Goal: Book appointment/travel/reservation

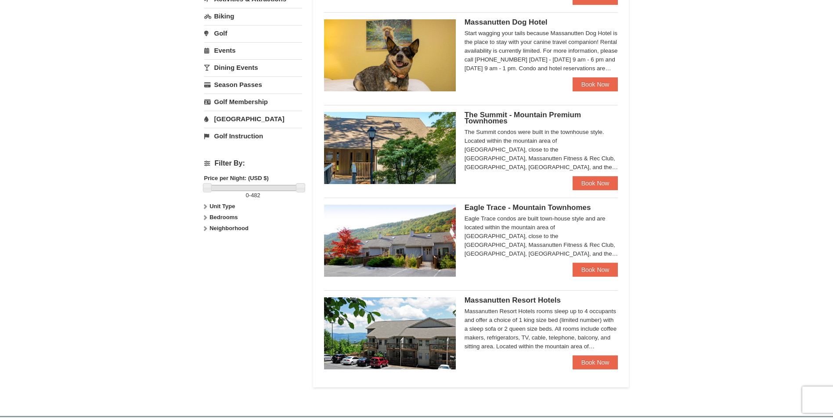
scroll to position [263, 0]
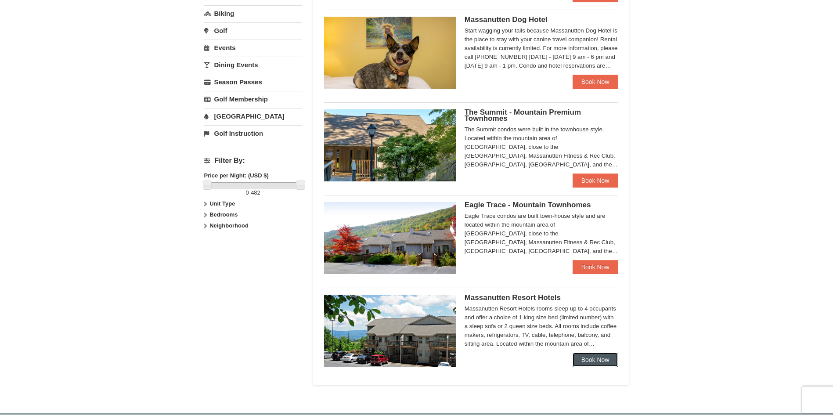
click at [594, 362] on link "Book Now" at bounding box center [595, 360] width 46 height 14
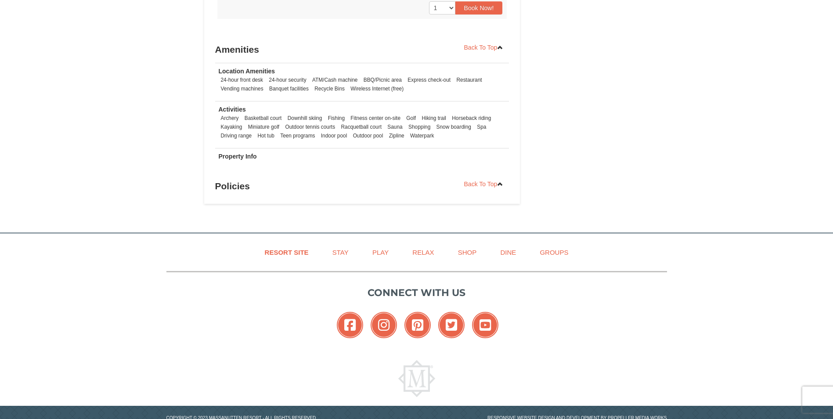
scroll to position [878, 0]
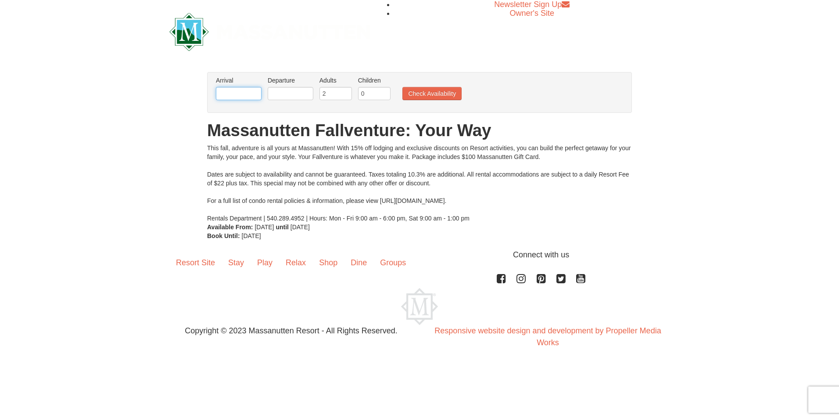
click at [241, 96] on input "text" at bounding box center [239, 93] width 46 height 13
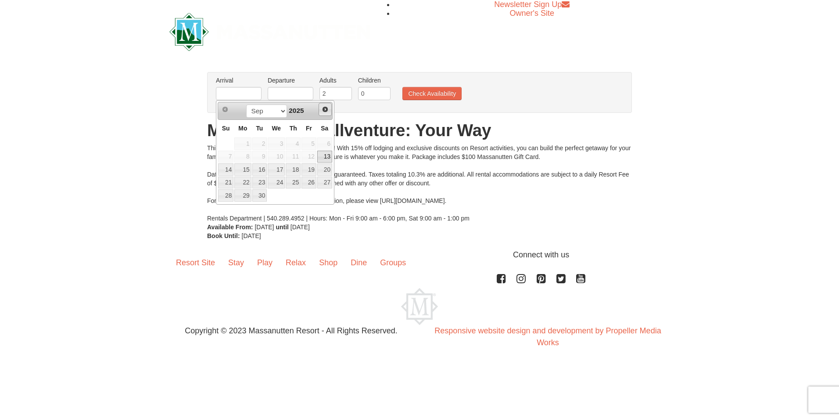
click at [325, 108] on span "Next" at bounding box center [325, 109] width 7 height 7
click at [313, 157] on link "7" at bounding box center [309, 157] width 15 height 12
type input "[DATE]"
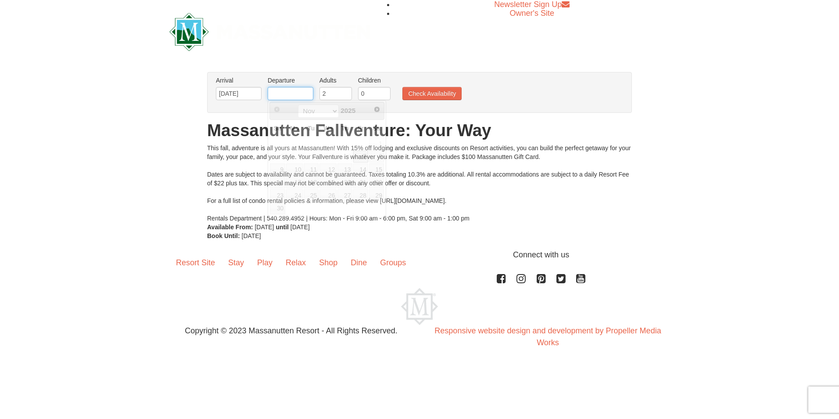
click at [303, 92] on input "text" at bounding box center [291, 93] width 46 height 13
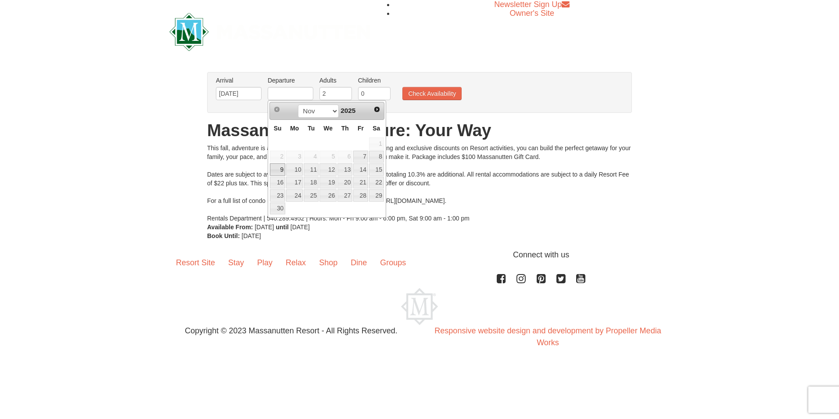
click at [280, 168] on link "9" at bounding box center [277, 169] width 15 height 12
type input "[DATE]"
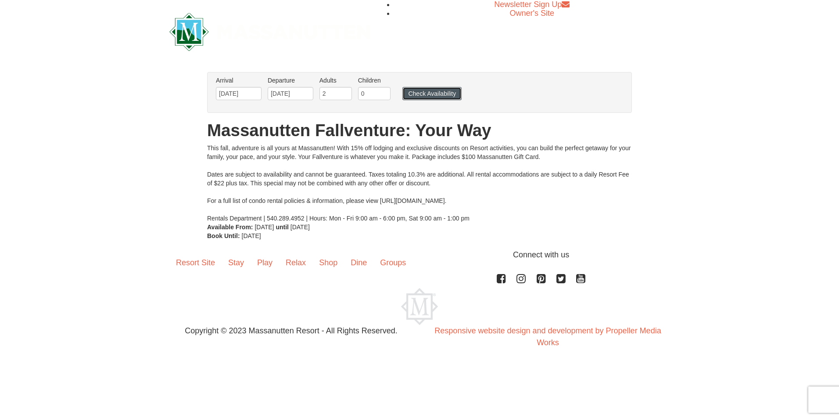
click at [421, 93] on button "Check Availability" at bounding box center [432, 93] width 59 height 13
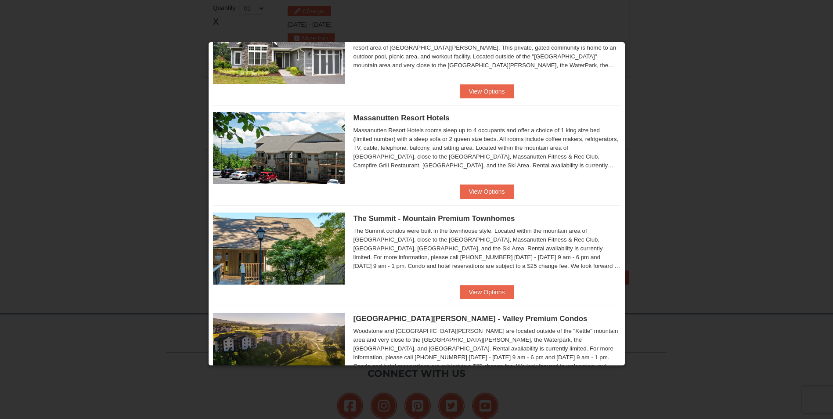
scroll to position [139, 0]
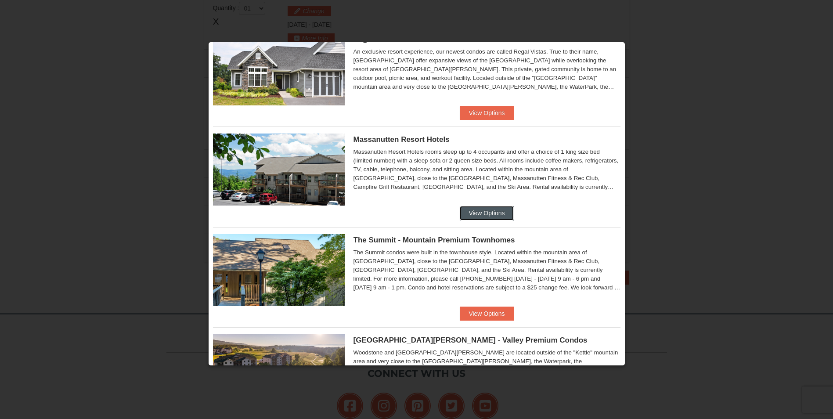
click at [488, 215] on button "View Options" at bounding box center [487, 213] width 54 height 14
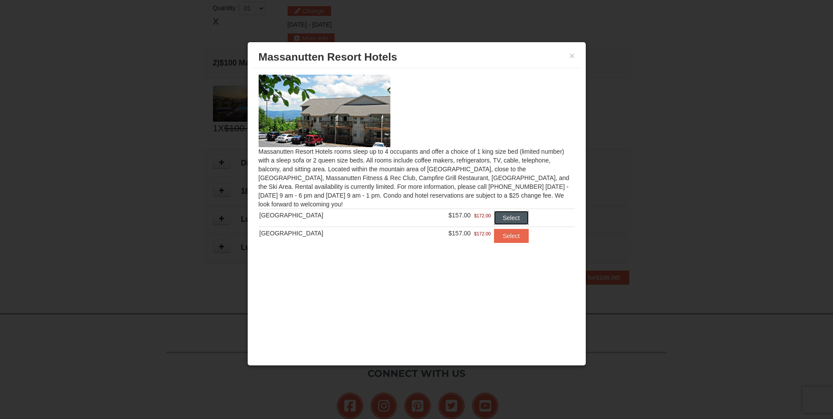
click at [505, 217] on button "Select" at bounding box center [511, 218] width 35 height 14
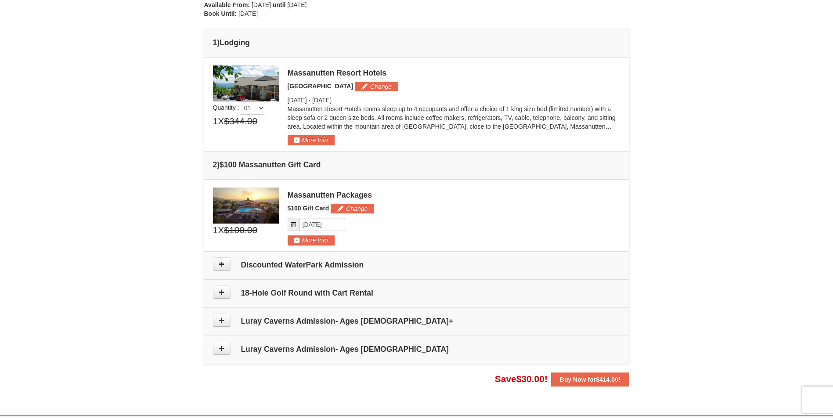
scroll to position [225, 0]
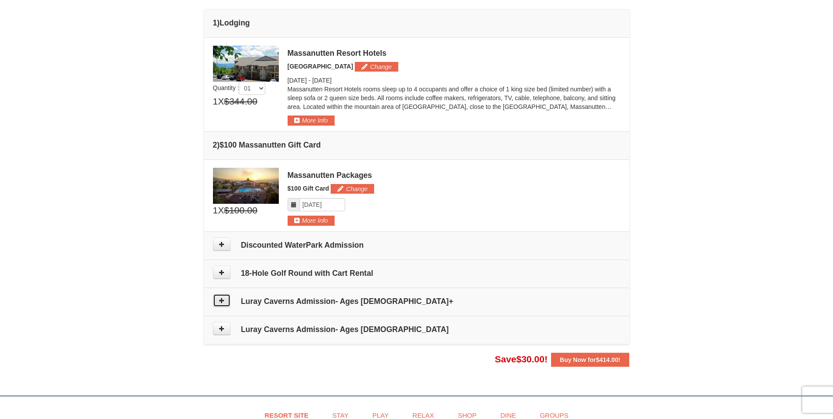
click at [220, 301] on icon at bounding box center [222, 300] width 6 height 6
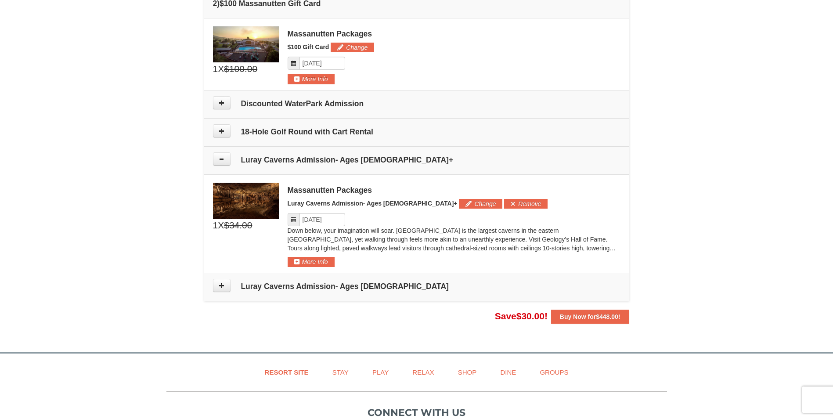
scroll to position [351, 0]
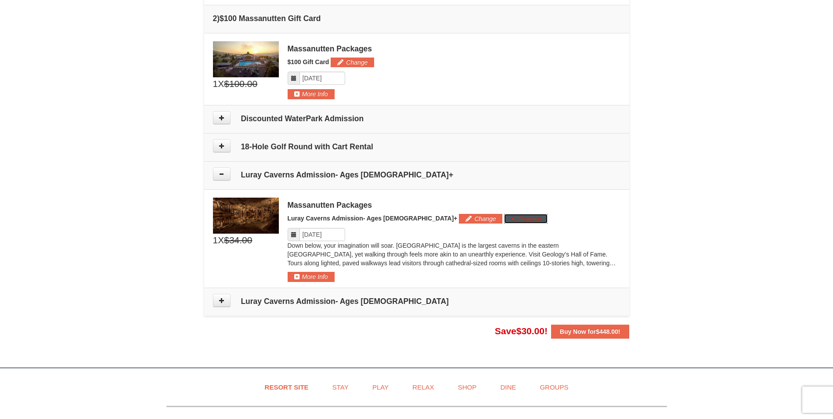
click at [504, 216] on button "Remove" at bounding box center [525, 219] width 43 height 10
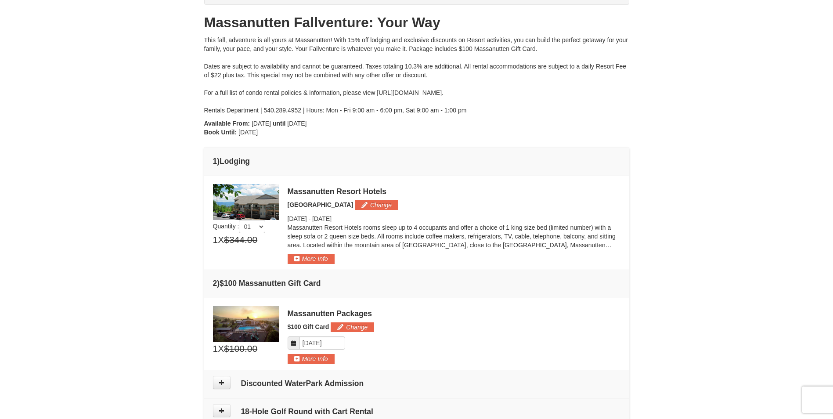
scroll to position [0, 0]
